Goal: Book appointment/travel/reservation

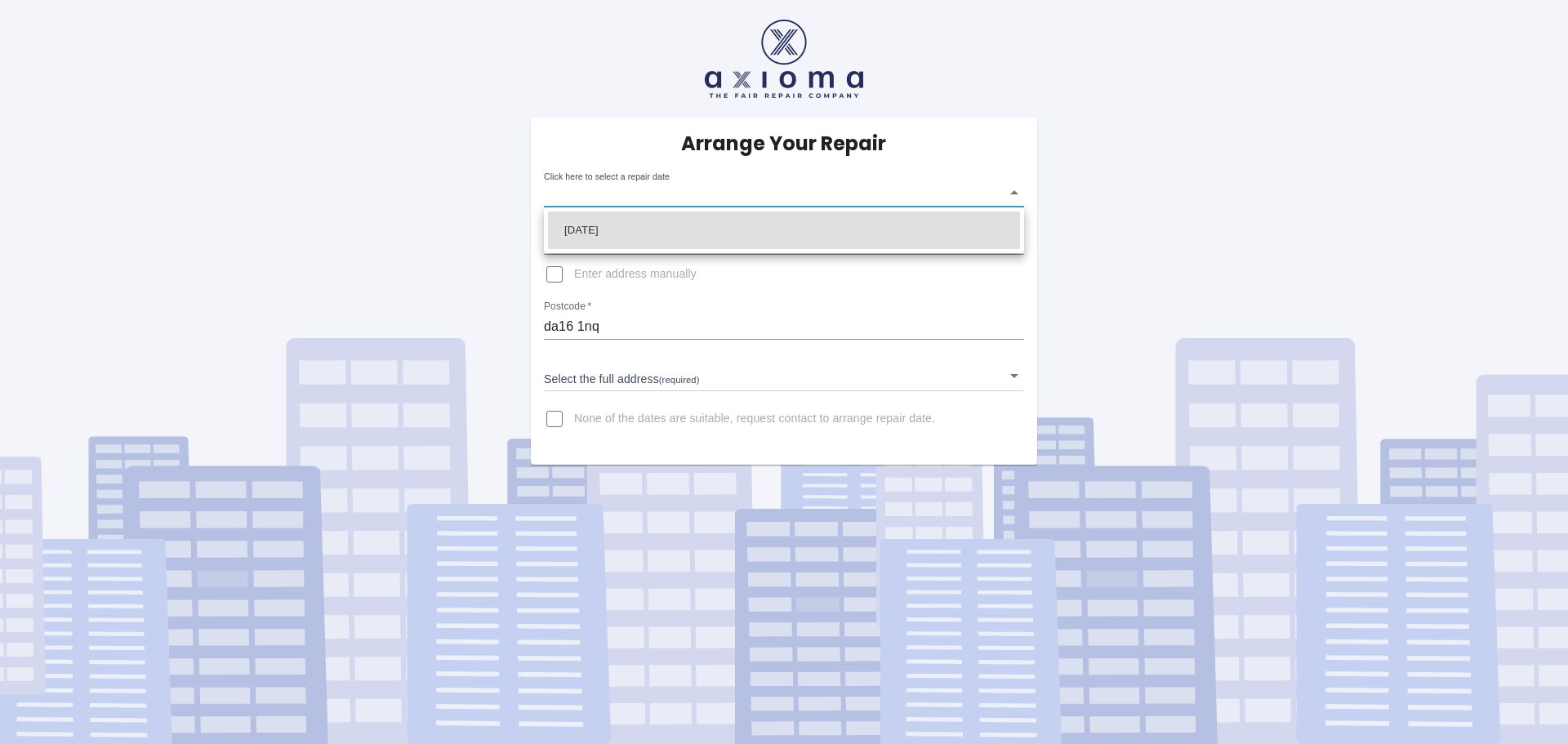
click at [1010, 191] on body "Arrange Your Repair Click here to select a repair date ​ Phone Number   * 07956…" at bounding box center [784, 372] width 1568 height 744
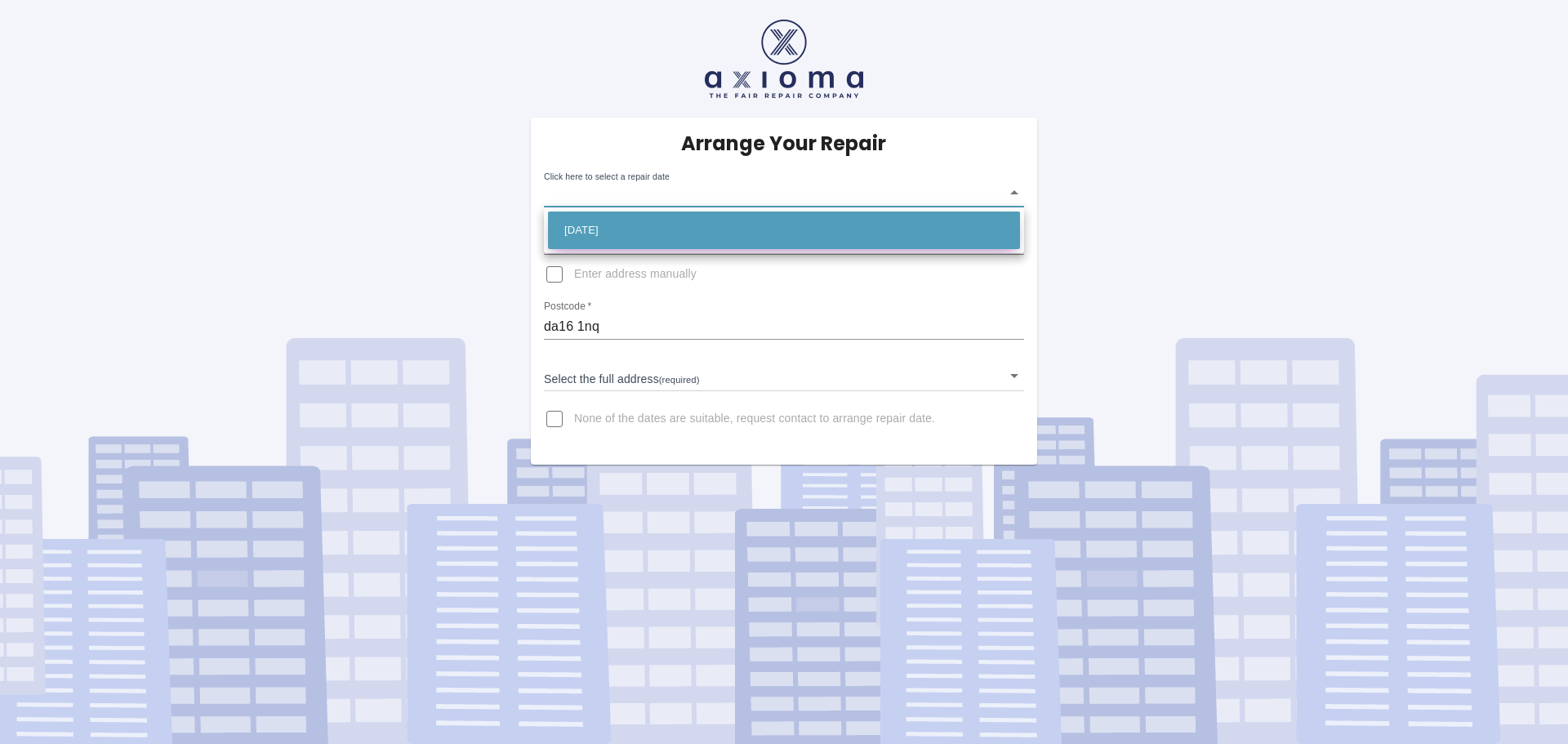
click at [693, 238] on li "[DATE]" at bounding box center [784, 230] width 472 height 37
type input "[DATE]T00:00:00.000Z"
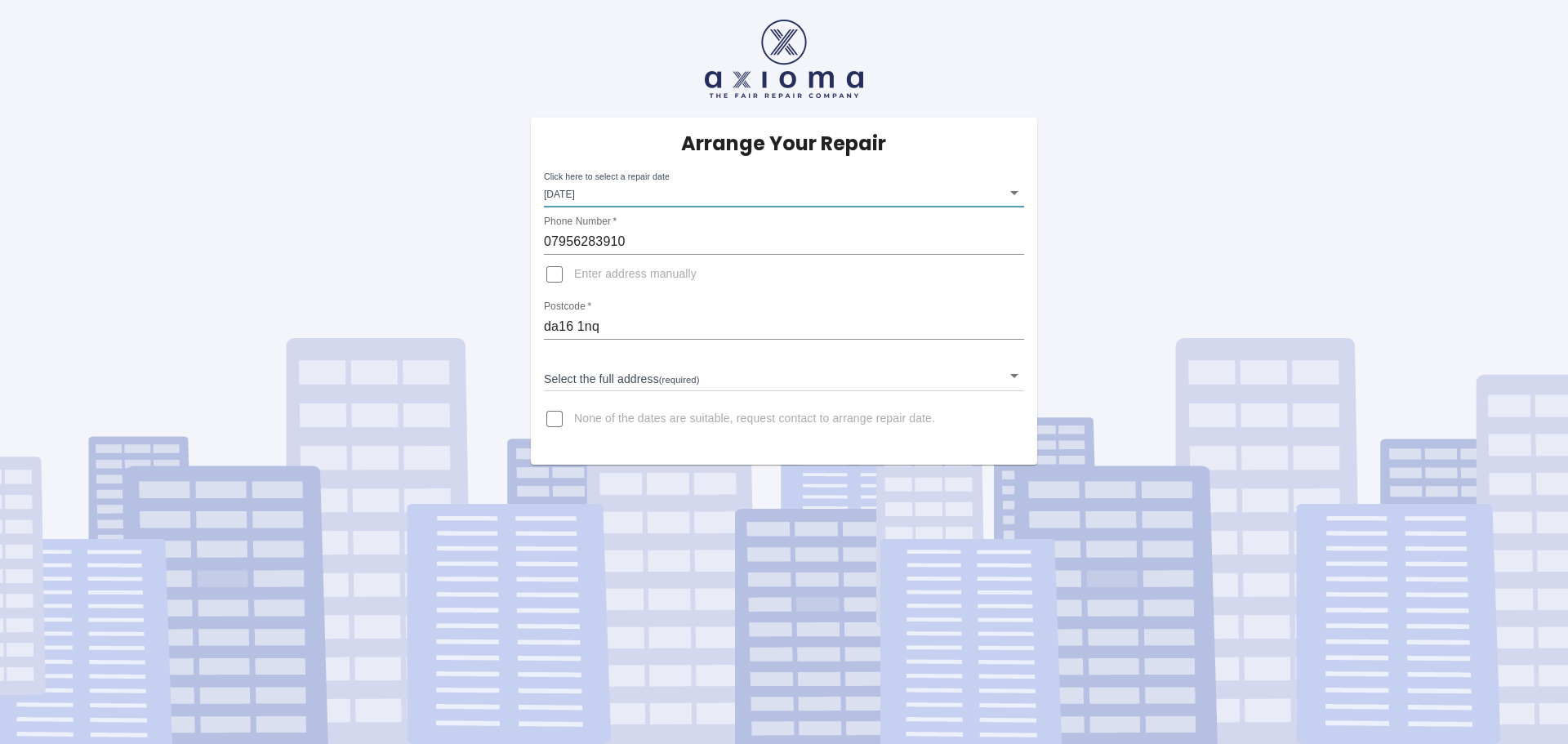
click at [556, 275] on input "Enter address manually" at bounding box center [554, 274] width 39 height 39
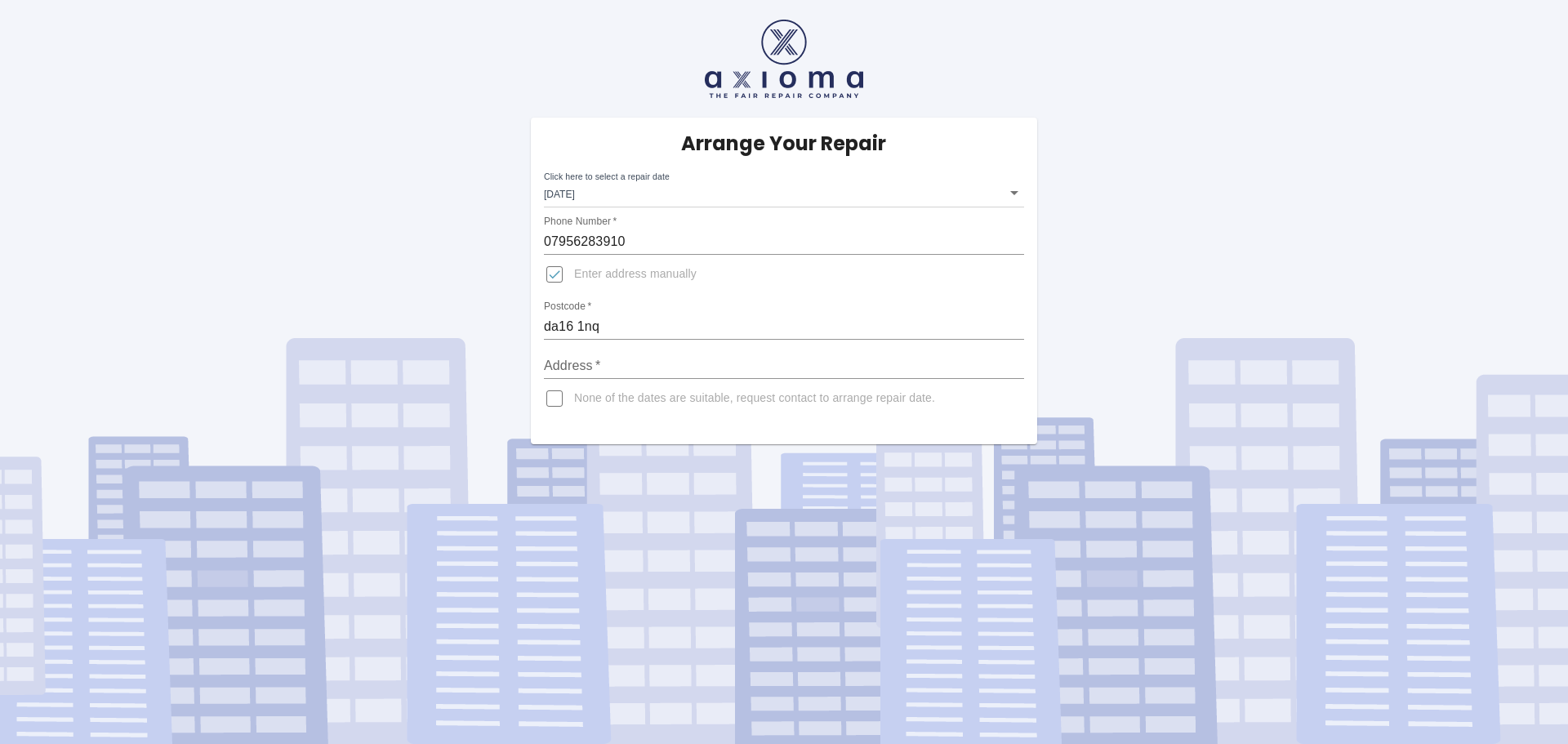
click at [556, 275] on input "Enter address manually" at bounding box center [554, 274] width 39 height 39
checkbox input "false"
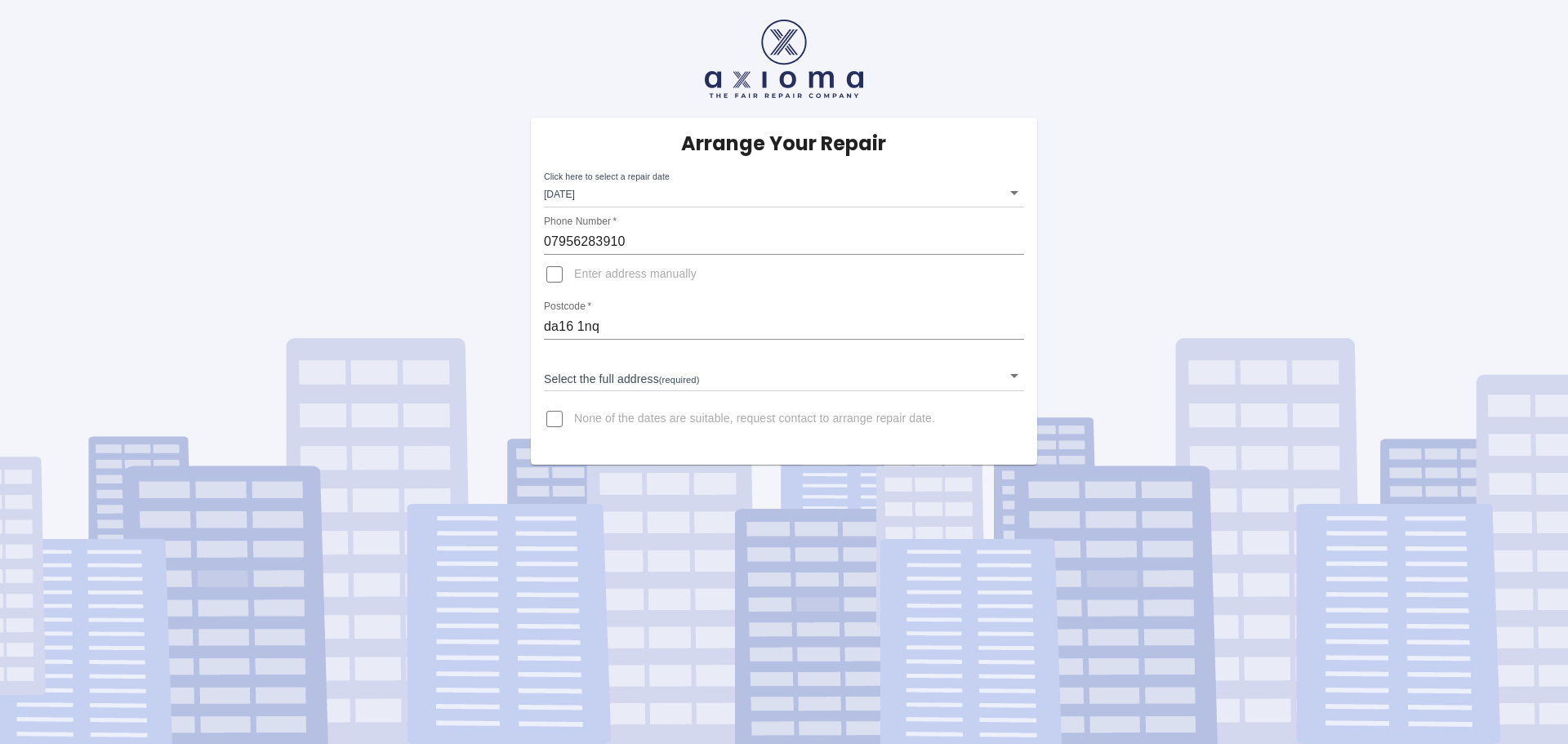
click at [623, 375] on body "Arrange Your Repair Click here to select a repair date [DATE] [DATE]T00:00:00.0…" at bounding box center [784, 372] width 1568 height 744
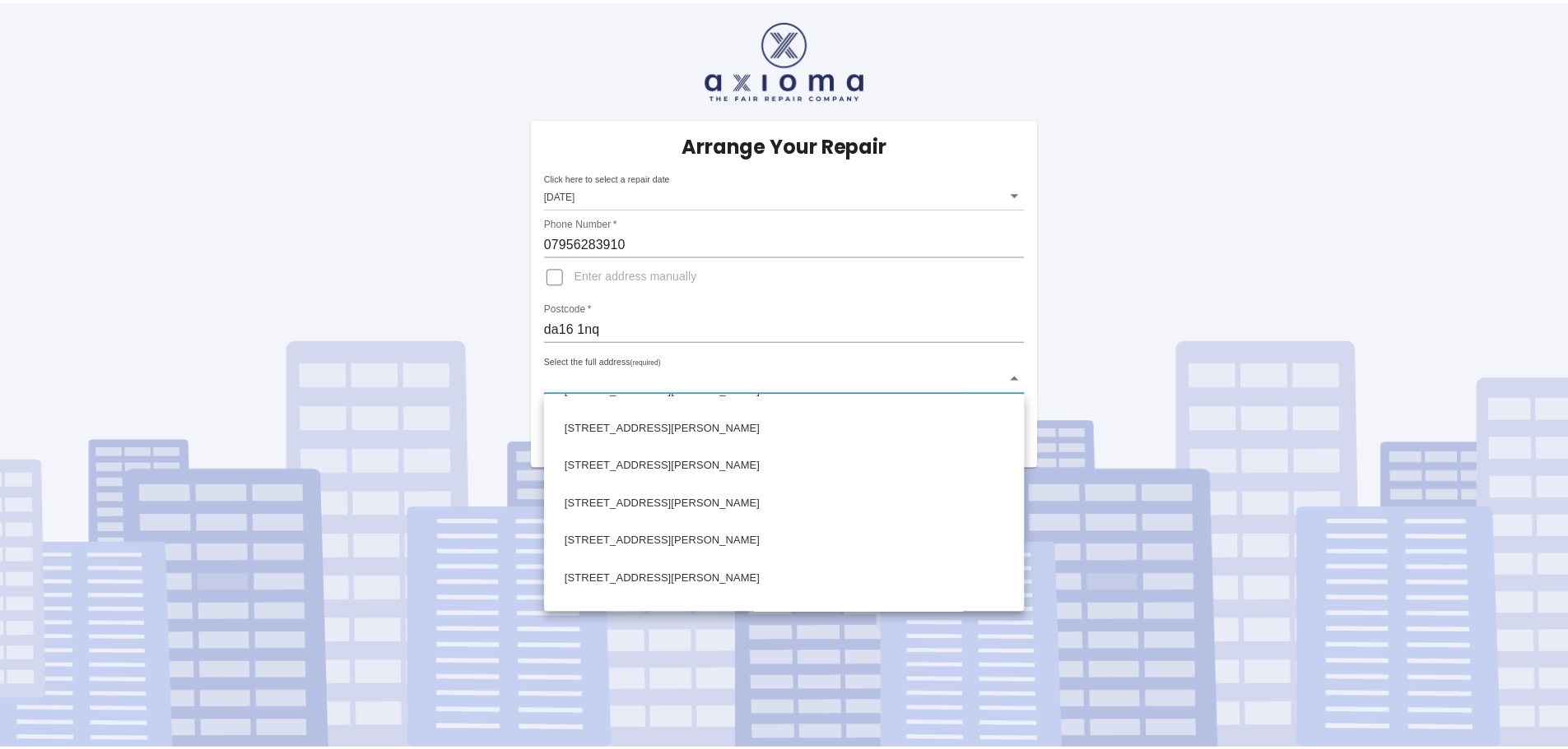
scroll to position [247, 0]
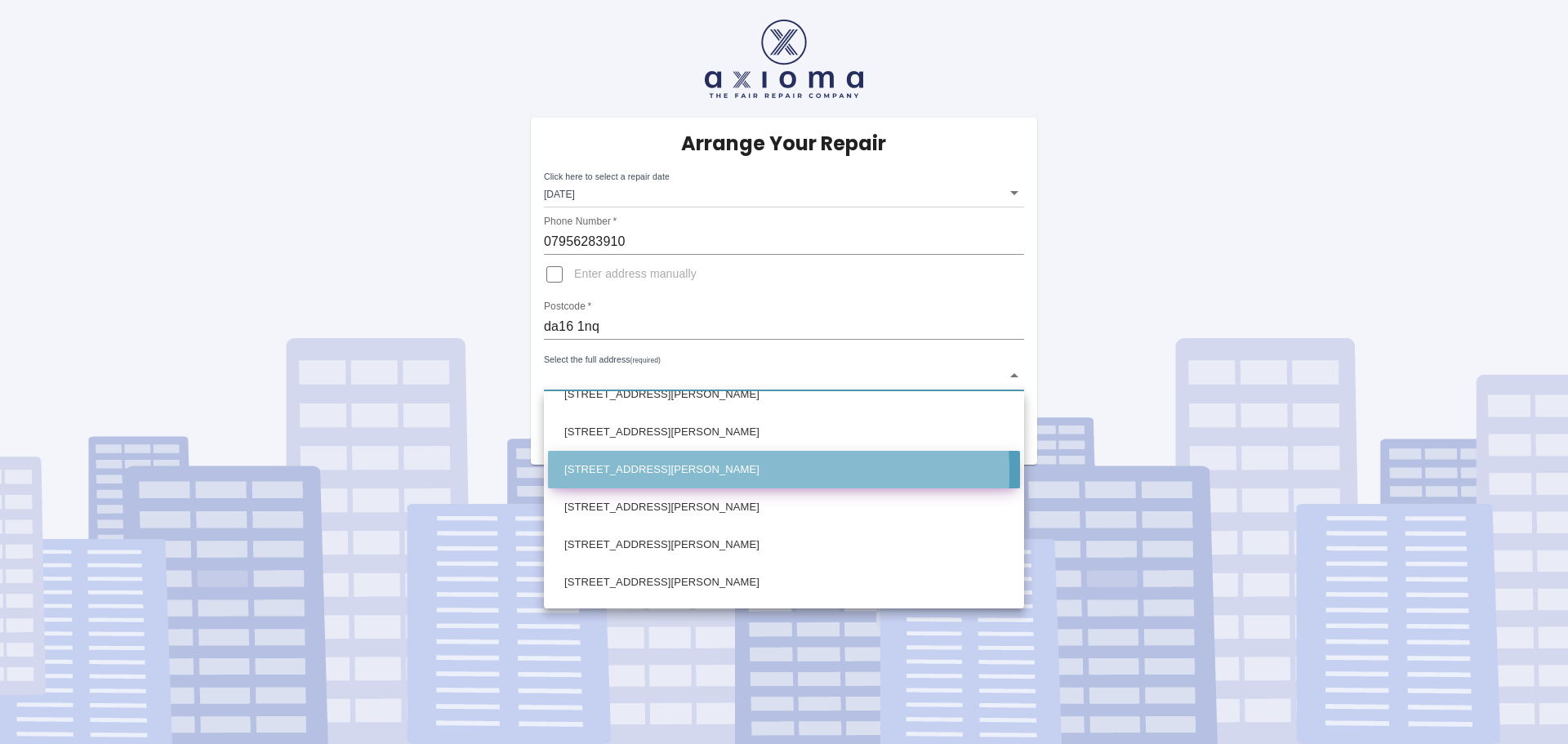
click at [640, 473] on li "[STREET_ADDRESS][PERSON_NAME]" at bounding box center [784, 469] width 472 height 37
type input "[STREET_ADDRESS][PERSON_NAME]"
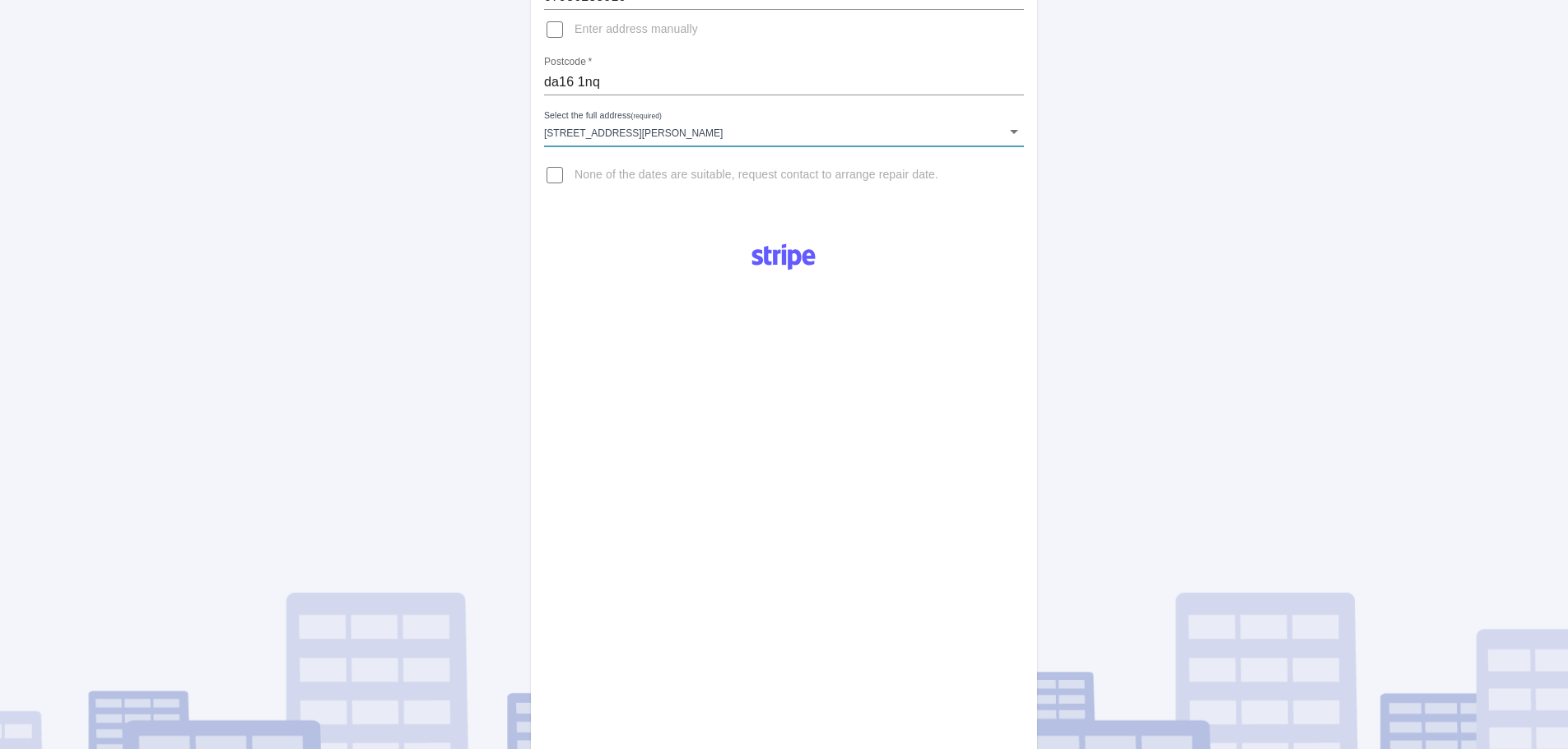
scroll to position [329, 0]
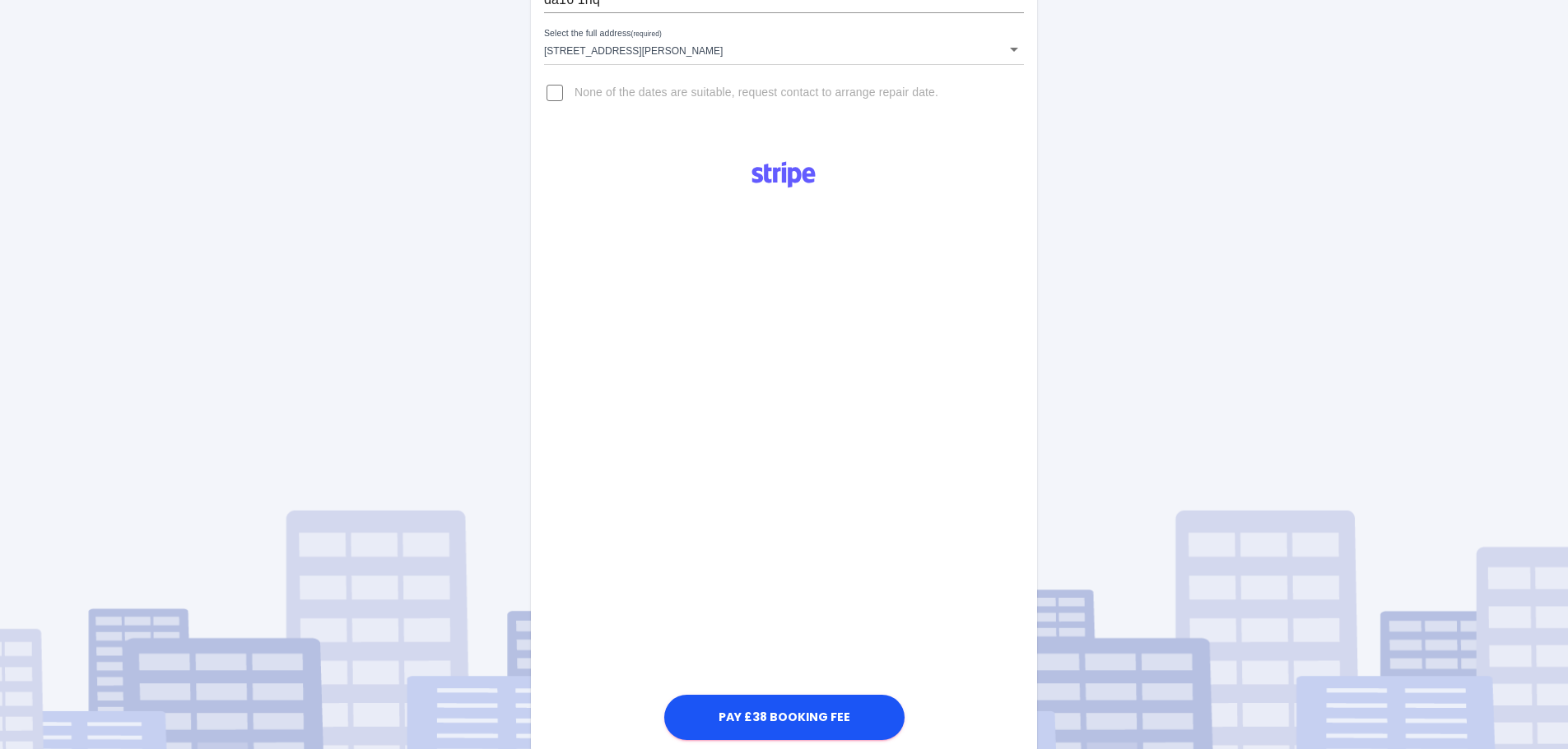
click at [585, 467] on div "Pay £38 Booking Fee" at bounding box center [784, 446] width 507 height 597
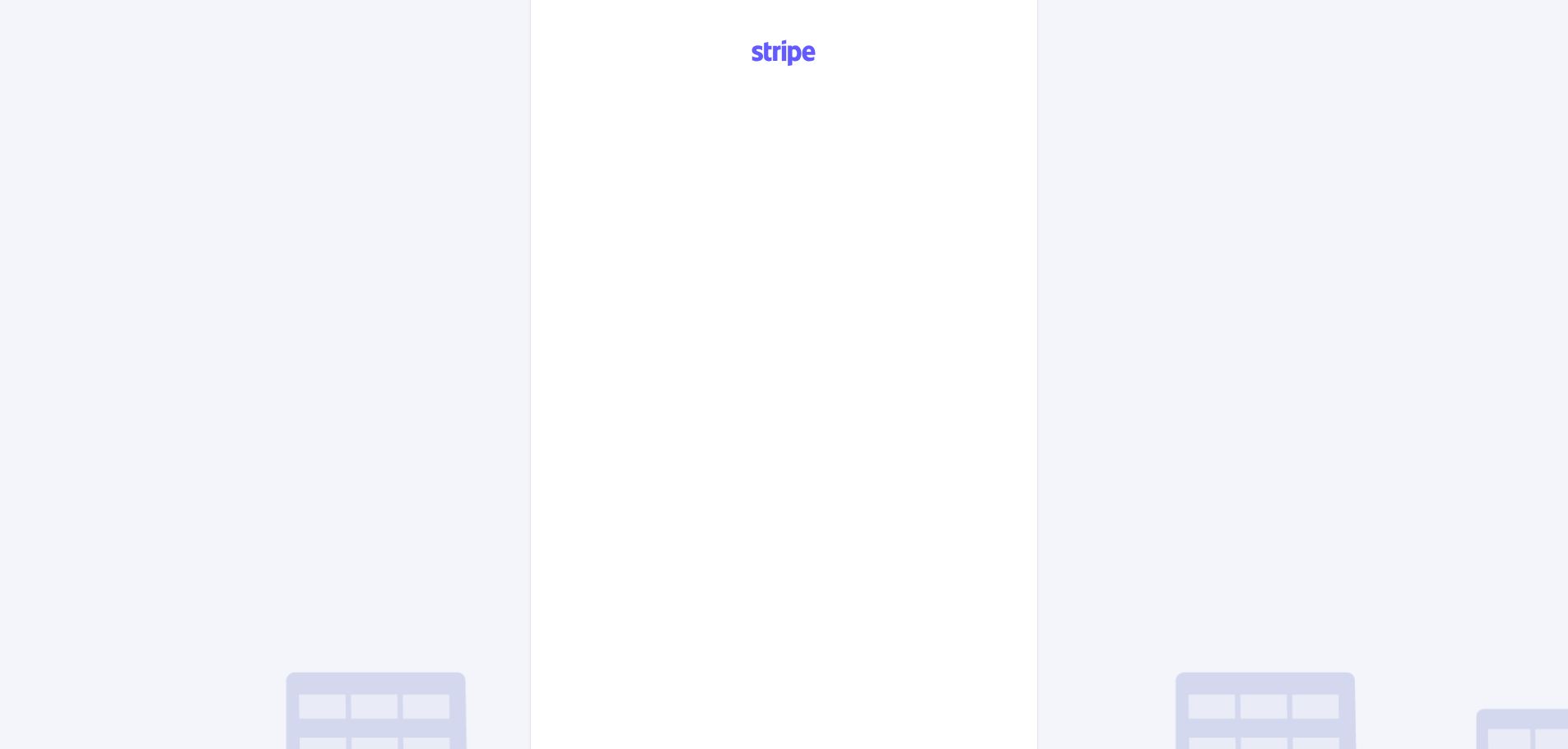
scroll to position [780, 0]
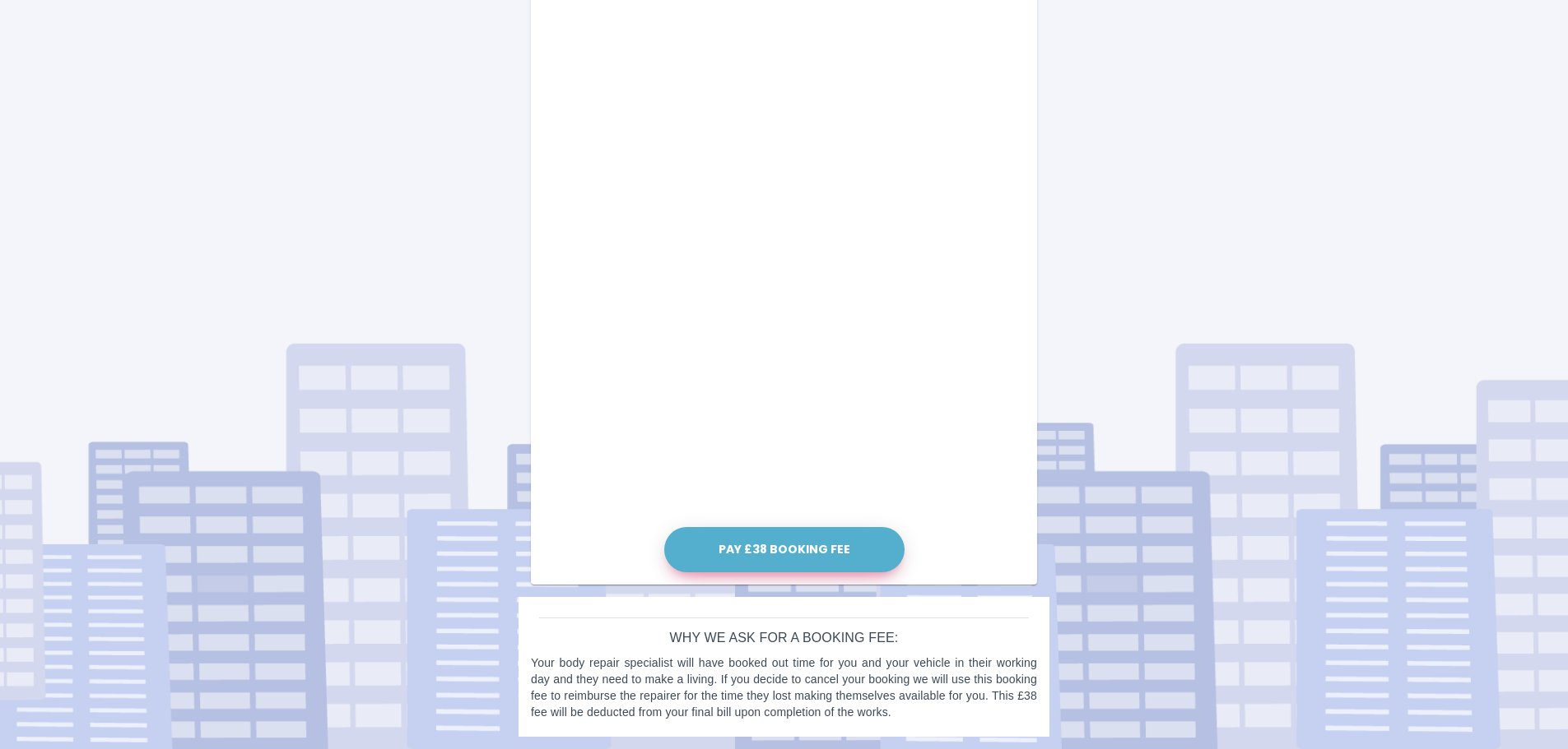
click at [810, 557] on button "Pay £38 Booking Fee" at bounding box center [784, 550] width 240 height 45
